Goal: Task Accomplishment & Management: Use online tool/utility

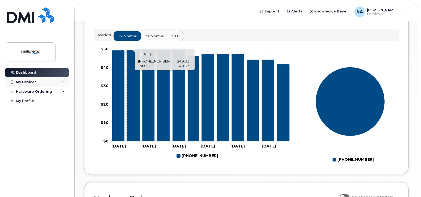
scroll to position [212, 0]
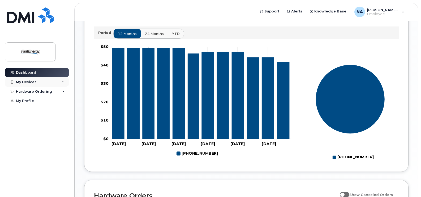
click at [58, 80] on div "My Devices" at bounding box center [37, 82] width 64 height 10
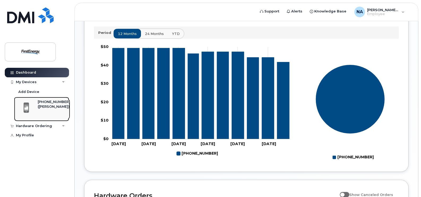
click at [46, 101] on div "[PHONE_NUMBER]" at bounding box center [54, 102] width 32 height 5
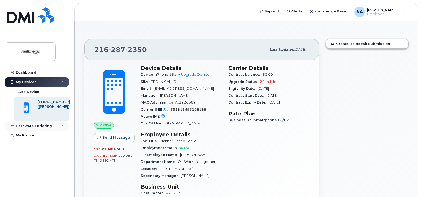
click at [60, 123] on div "Hardware Ordering" at bounding box center [37, 126] width 64 height 10
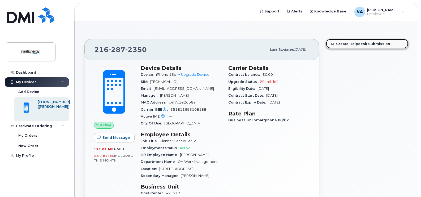
click at [355, 45] on link "Create Helpdesk Submission" at bounding box center [367, 44] width 82 height 10
